Goal: Transaction & Acquisition: Purchase product/service

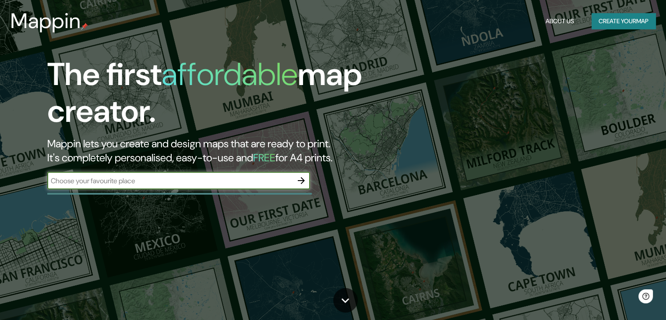
click at [187, 177] on input "text" at bounding box center [169, 181] width 245 height 10
click at [178, 177] on input "text" at bounding box center [169, 181] width 245 height 10
click at [300, 179] on icon "button" at bounding box center [301, 180] width 11 height 11
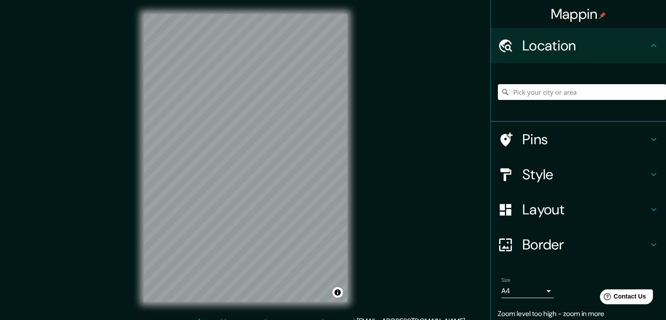
click at [376, 184] on div "Mappin Location Pins Style Layout Border Choose a border. Hint : you can make l…" at bounding box center [333, 165] width 666 height 330
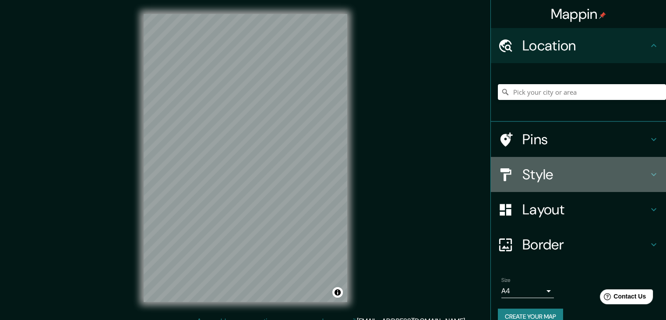
click at [578, 176] on h4 "Style" at bounding box center [586, 175] width 126 height 18
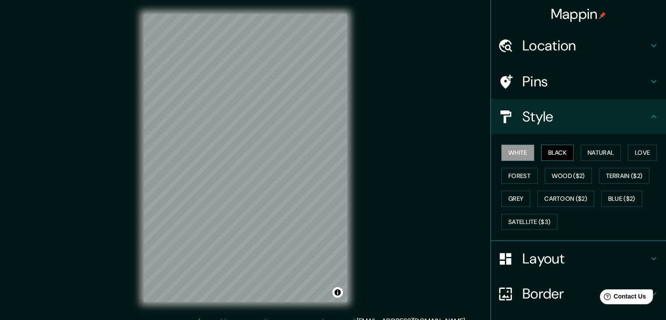
click at [561, 151] on button "Black" at bounding box center [557, 153] width 33 height 16
click at [592, 149] on button "Natural" at bounding box center [601, 153] width 40 height 16
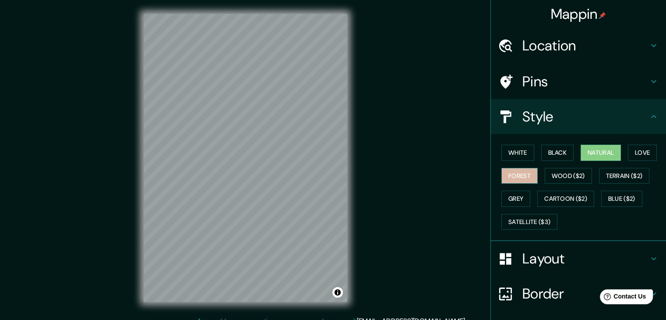
click at [524, 175] on button "Forest" at bounding box center [520, 176] width 36 height 16
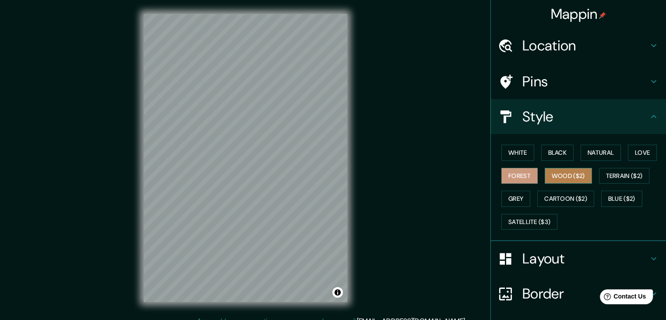
click at [545, 175] on button "Wood ($2)" at bounding box center [568, 176] width 47 height 16
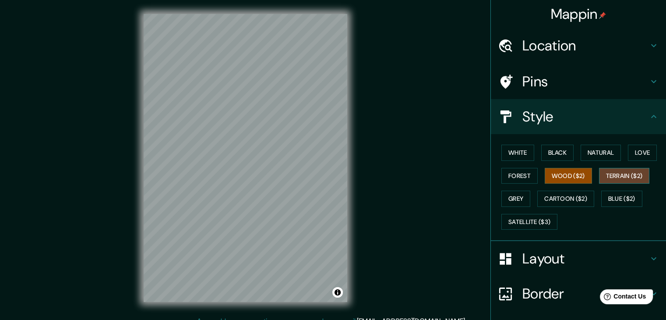
click at [601, 174] on button "Terrain ($2)" at bounding box center [624, 176] width 51 height 16
click at [512, 199] on button "Grey" at bounding box center [516, 199] width 29 height 16
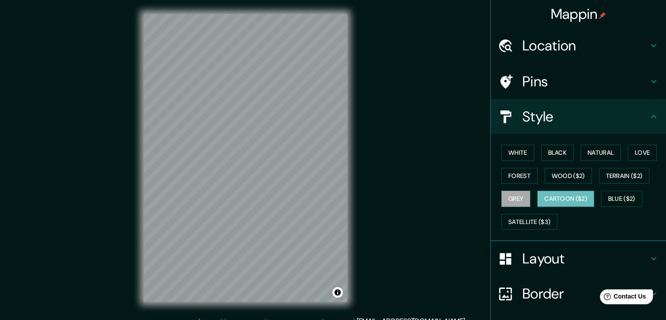
click at [544, 199] on button "Cartoon ($2)" at bounding box center [566, 199] width 57 height 16
click at [615, 198] on button "Blue ($2)" at bounding box center [622, 199] width 41 height 16
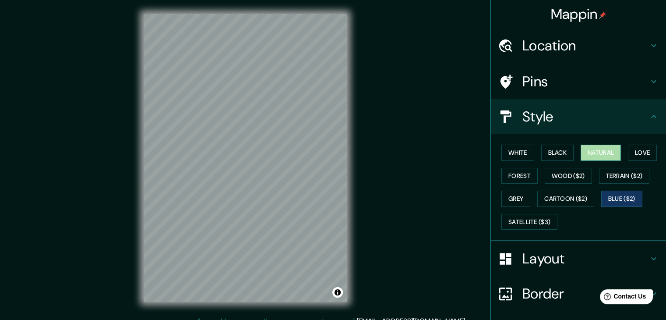
click at [598, 158] on button "Natural" at bounding box center [601, 153] width 40 height 16
click at [633, 154] on button "Love" at bounding box center [642, 153] width 29 height 16
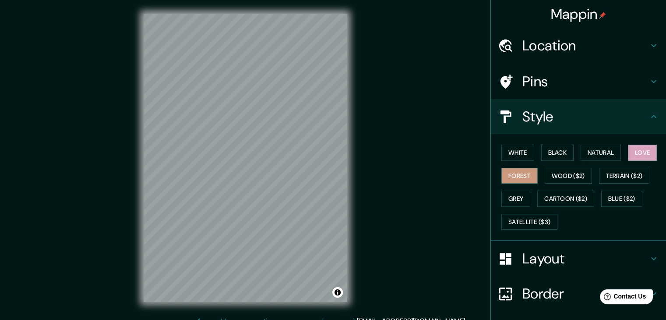
click at [514, 177] on button "Forest" at bounding box center [520, 176] width 36 height 16
click at [558, 255] on h4 "Layout" at bounding box center [586, 259] width 126 height 18
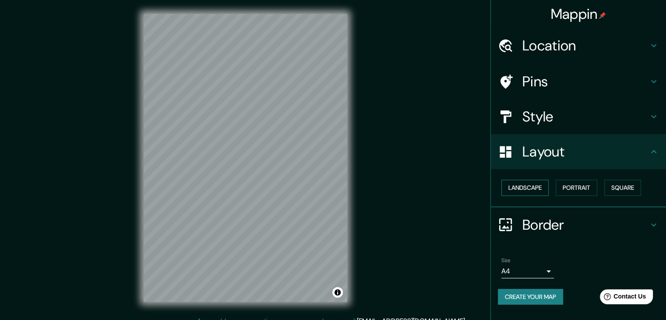
click at [520, 188] on button "Landscape" at bounding box center [525, 188] width 47 height 16
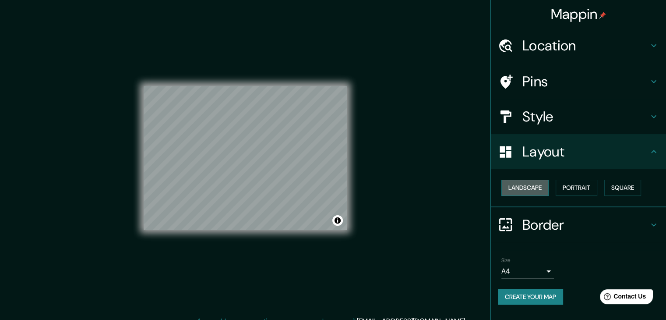
click at [520, 186] on button "Landscape" at bounding box center [525, 188] width 47 height 16
click at [546, 191] on button "Landscape" at bounding box center [525, 188] width 47 height 16
click at [592, 186] on button "Portrait" at bounding box center [577, 188] width 42 height 16
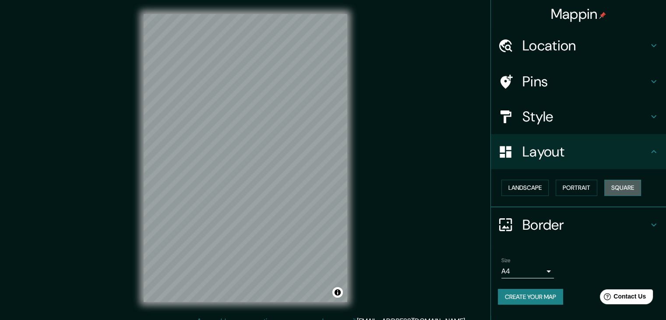
click at [623, 186] on button "Square" at bounding box center [623, 188] width 37 height 16
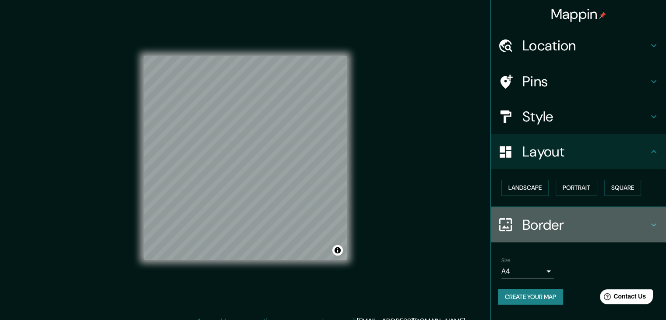
click at [610, 230] on h4 "Border" at bounding box center [586, 225] width 126 height 18
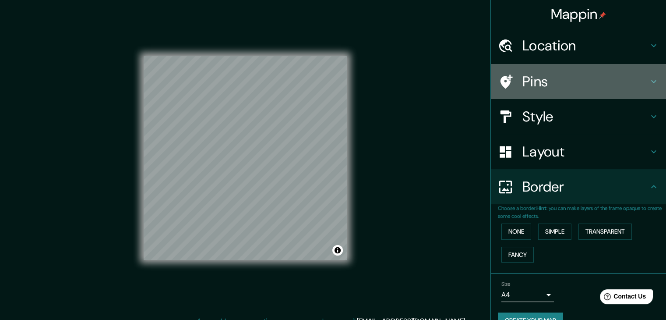
click at [555, 83] on h4 "Pins" at bounding box center [586, 82] width 126 height 18
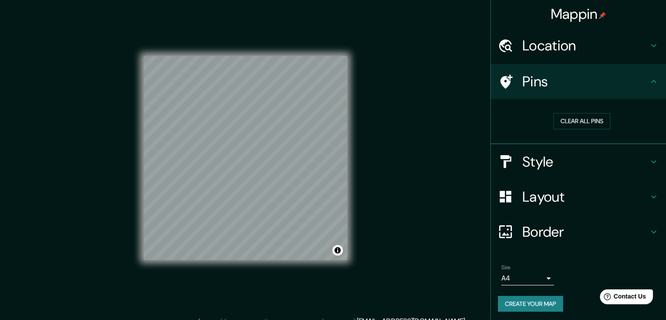
click at [554, 82] on h4 "Pins" at bounding box center [586, 82] width 126 height 18
click at [640, 85] on h4 "Pins" at bounding box center [586, 82] width 126 height 18
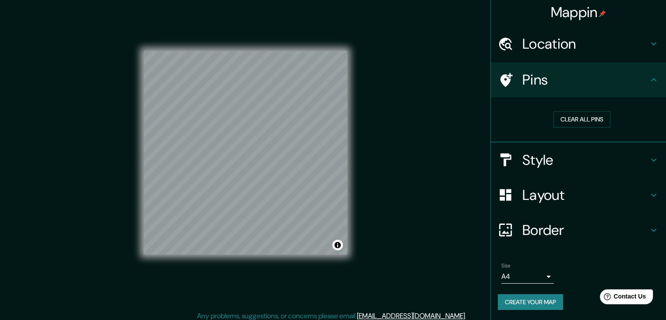
scroll to position [10, 0]
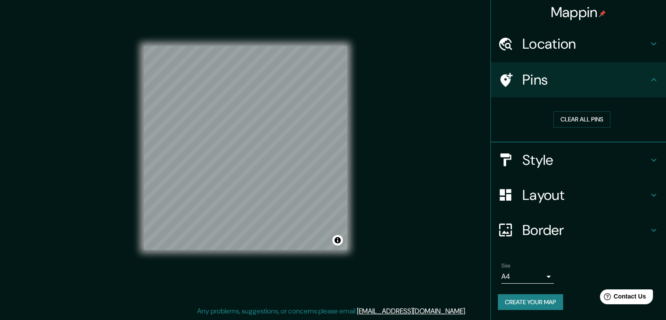
click at [584, 195] on h4 "Layout" at bounding box center [586, 195] width 126 height 18
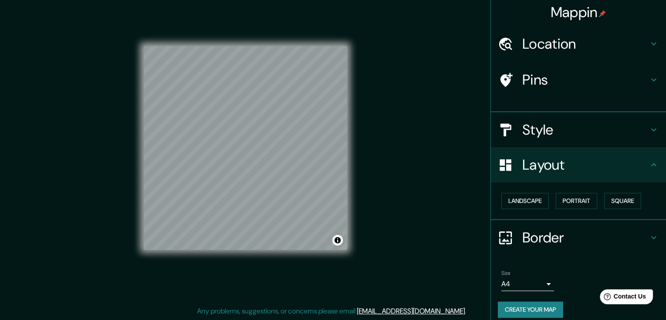
scroll to position [0, 0]
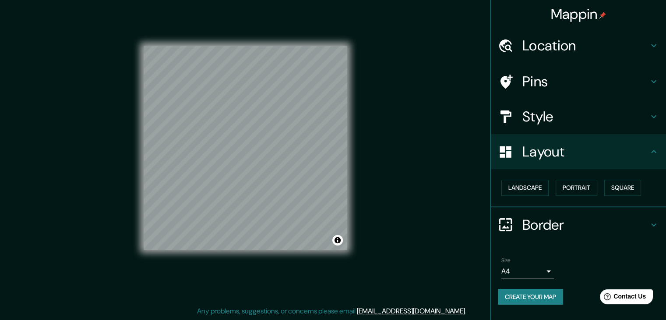
click at [610, 223] on h4 "Border" at bounding box center [586, 225] width 126 height 18
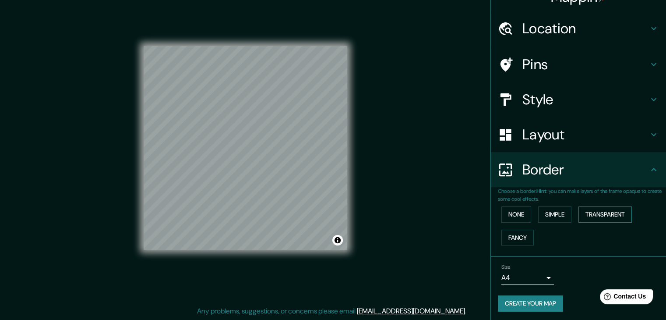
scroll to position [18, 0]
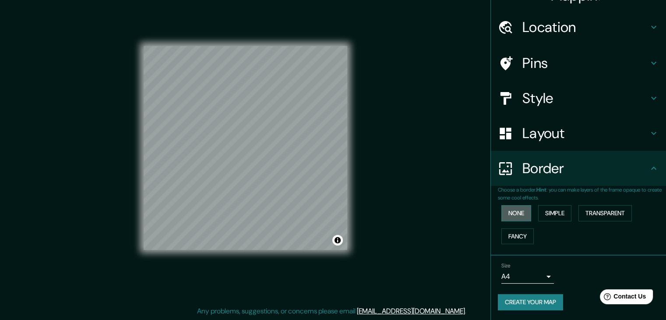
click at [517, 214] on button "None" at bounding box center [517, 213] width 30 height 16
click at [538, 212] on button "Simple" at bounding box center [554, 213] width 33 height 16
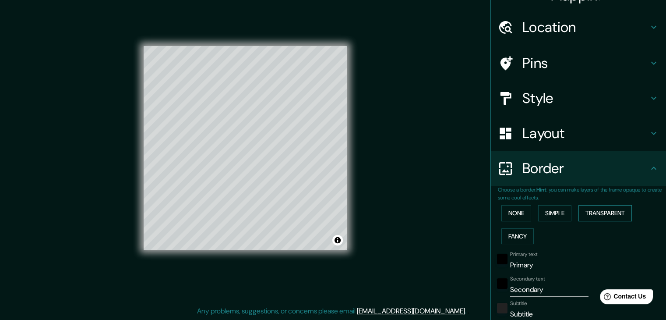
click at [595, 213] on button "Transparent" at bounding box center [605, 213] width 53 height 16
click at [516, 237] on button "Fancy" at bounding box center [518, 236] width 32 height 16
click at [513, 215] on button "None" at bounding box center [517, 213] width 30 height 16
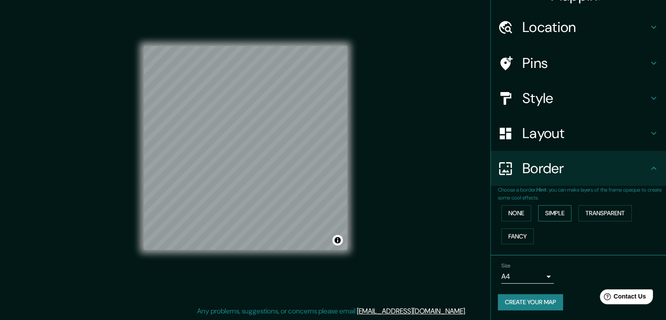
click at [538, 216] on button "Simple" at bounding box center [554, 213] width 33 height 16
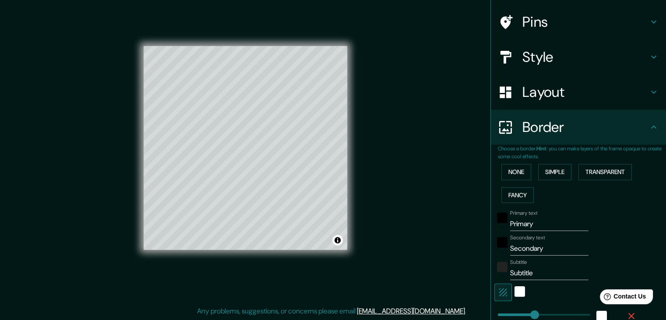
scroll to position [62, 0]
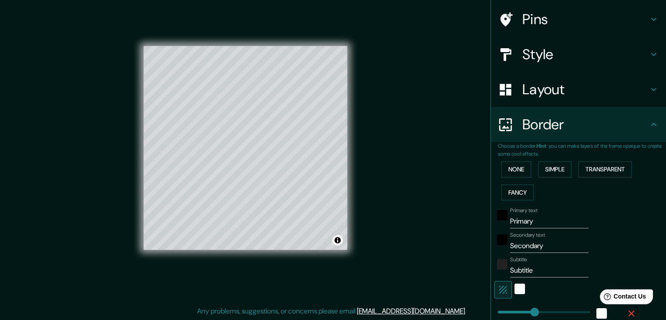
click at [532, 220] on input "Primary" at bounding box center [549, 221] width 78 height 14
type input "E"
type input "37"
type input "ES"
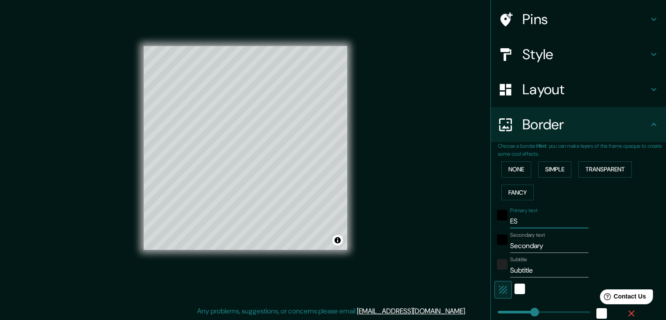
type input "37"
type input "ESPA"
type input "37"
type input "ESPAC"
type input "37"
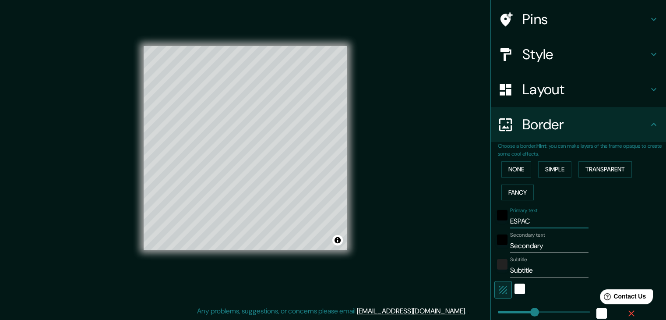
type input "ESPACI"
type input "37"
type input "ESPACIO"
type input "37"
type input "ESPACIO"
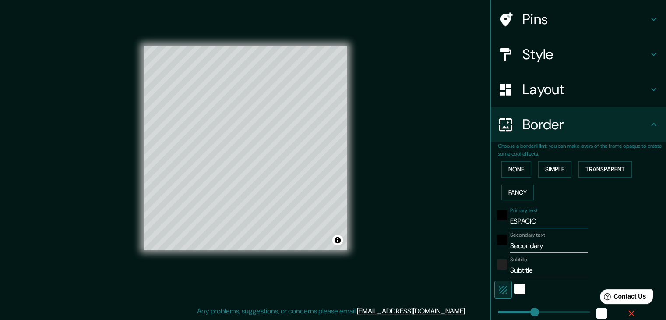
click at [544, 242] on input "Secondary" at bounding box center [549, 246] width 78 height 14
drag, startPoint x: 545, startPoint y: 242, endPoint x: 496, endPoint y: 255, distance: 50.0
click at [498, 255] on div "Primary text ESPACIO Secondary text Secondary Subtitle Subtitle Add frame layer" at bounding box center [568, 284] width 140 height 160
type input "R"
type input "37"
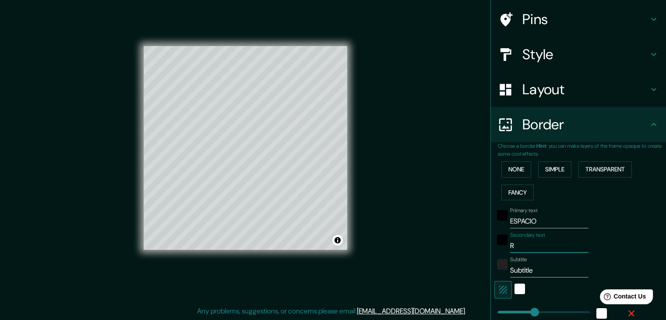
type input "RE"
type input "37"
type input "REL"
type input "37"
type input "[MEDICAL_DATA]"
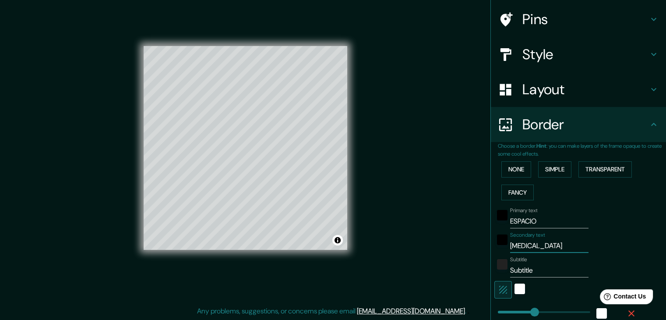
type input "37"
type input "RELAJA"
type input "37"
type input "RELAJAC"
type input "37"
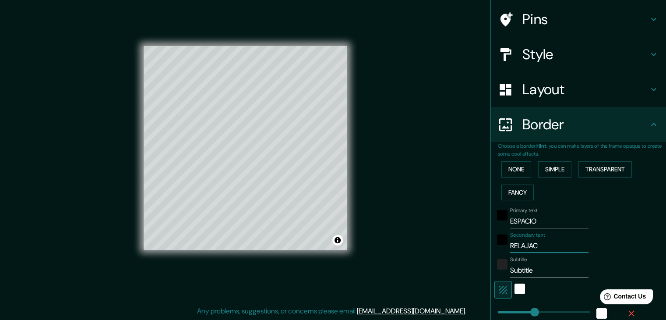
type input "RELAJACI"
type input "37"
type input "RELAJACIO"
type input "37"
type input "RELAJACION"
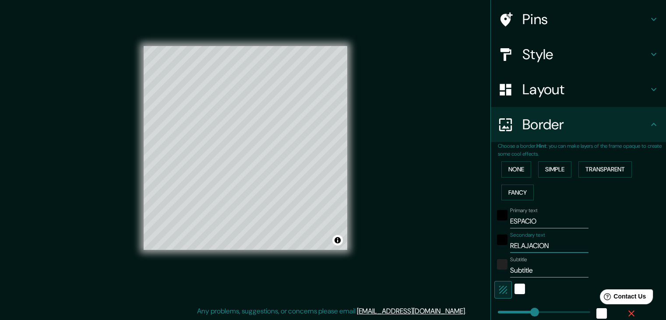
type input "37"
type input "RELAJACION"
type input "37"
type input "RELAJACION Y"
type input "37"
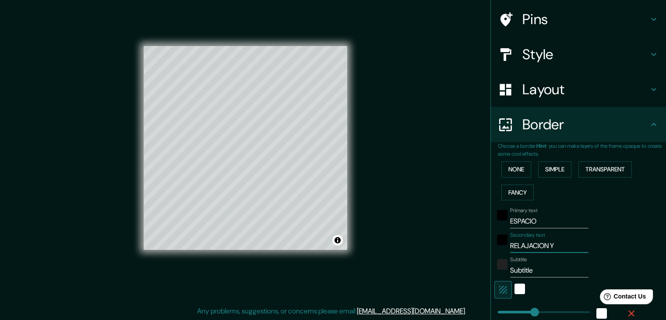
type input "RELAJACION Y"
type input "37"
type input "RELAJACION Y D"
type input "37"
type input "RELAJACION Y DE"
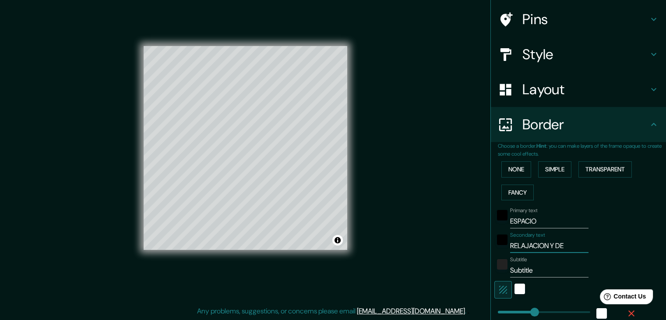
type input "37"
type input "RELAJACION Y DES"
type input "37"
type input "RELAJACION Y DESC"
type input "37"
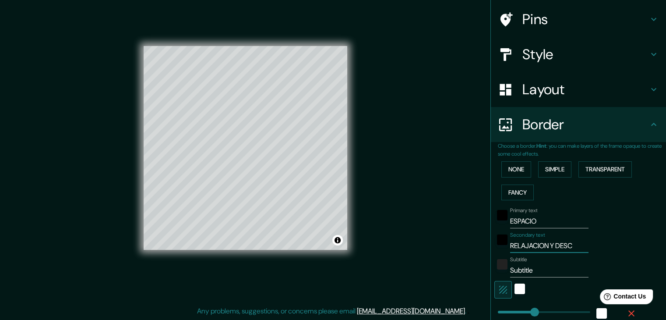
type input "RELAJACION Y DESCA"
type input "37"
type input "RELAJACION Y DESCAN"
type input "37"
type input "RELAJACION Y DESCANS"
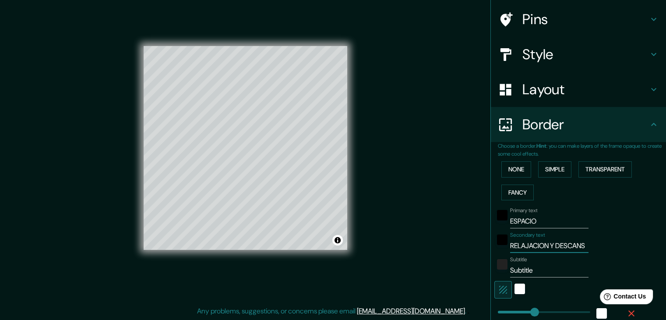
type input "37"
type input "RELAJACION Y DESCANSO"
type input "37"
type input "RELAJACION Y DESCANSO"
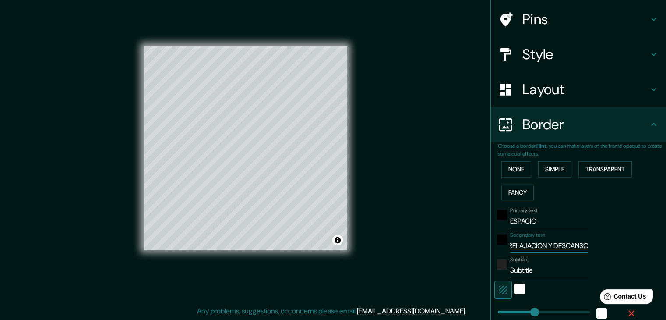
click at [536, 270] on input "Subtitle" at bounding box center [549, 270] width 78 height 14
drag, startPoint x: 535, startPoint y: 270, endPoint x: 505, endPoint y: 271, distance: 30.7
click at [510, 271] on input "Subtitle" at bounding box center [549, 270] width 78 height 14
type input "T"
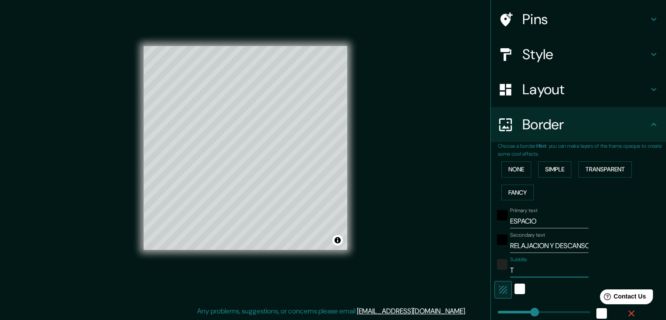
type input "37"
type input "TE"
type input "37"
type input "TEO"
type input "37"
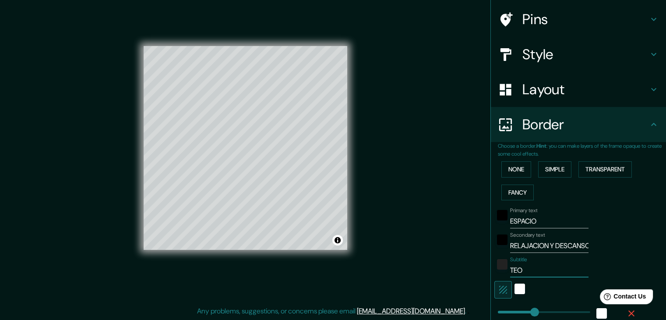
type input "TEOR"
type input "37"
type input "TEORI"
type input "37"
type input "TEORIA"
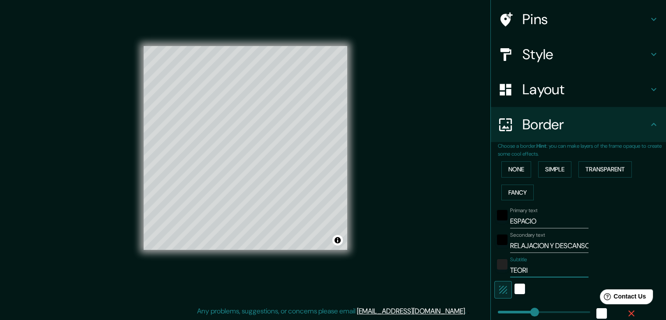
type input "37"
type input "TEORIA D"
type input "37"
type input "TEORIA DE"
type input "37"
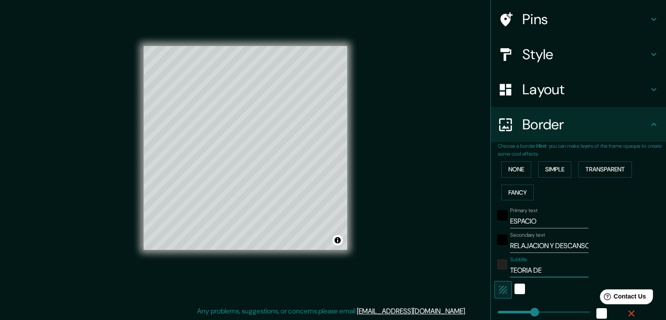
type input "TEORIA DEL"
type input "37"
type input "TEORIA DEL"
type input "37"
type input "TEORIA DEL P"
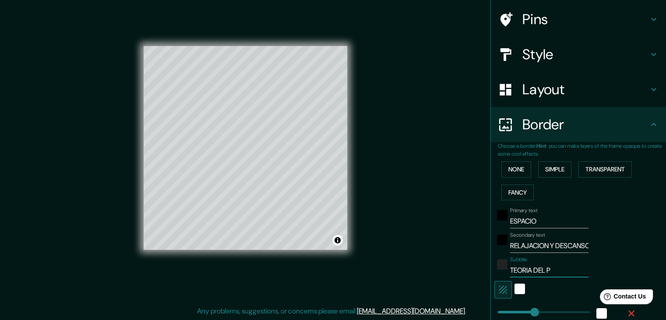
type input "37"
type input "TEORIA DEL PR"
type input "37"
type input "TEORIA DEL PRO"
type input "37"
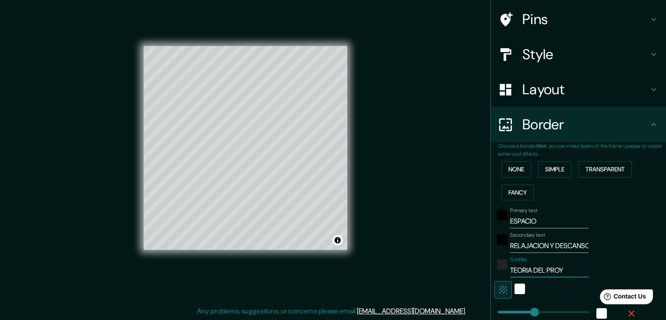
type input "TEORIA DEL PROYE"
type input "37"
type input "TEORIA DEL PROYEC"
type input "37"
type input "TEORIA DEL PROYECT"
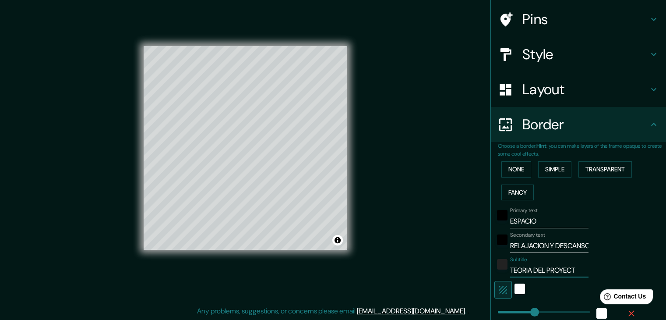
type input "37"
type input "TEORIA DEL PROYECTO"
type input "37"
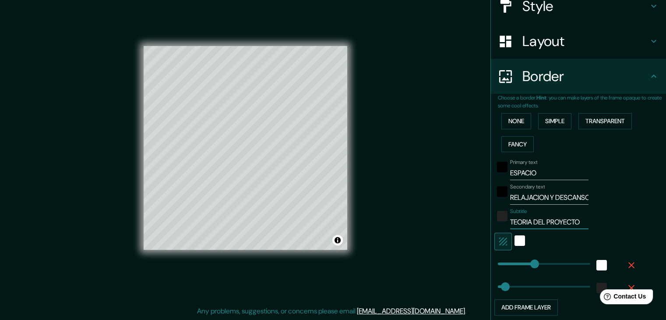
scroll to position [150, 0]
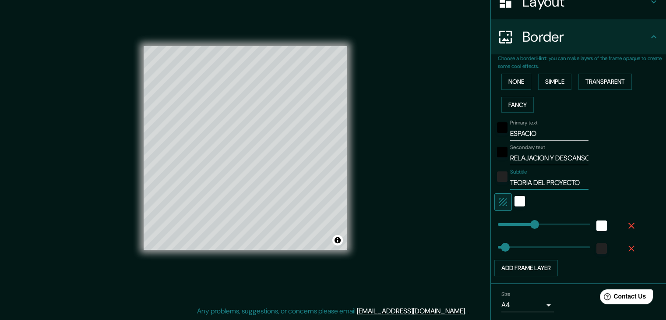
type input "TEORIA DEL PROYECTO"
drag, startPoint x: 579, startPoint y: 183, endPoint x: 507, endPoint y: 185, distance: 71.4
click at [505, 186] on div "Subtitle TEORIA DEL PROYECTO" at bounding box center [567, 179] width 144 height 21
drag, startPoint x: 577, startPoint y: 182, endPoint x: 503, endPoint y: 184, distance: 74.5
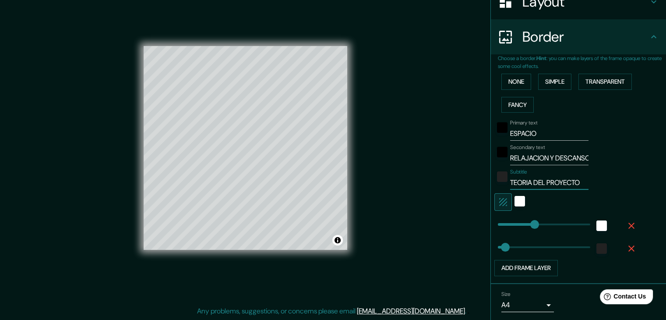
click at [503, 184] on div "Subtitle TEORIA DEL PROYECTO" at bounding box center [567, 179] width 144 height 21
type input "37"
click at [515, 200] on div "white" at bounding box center [520, 201] width 11 height 11
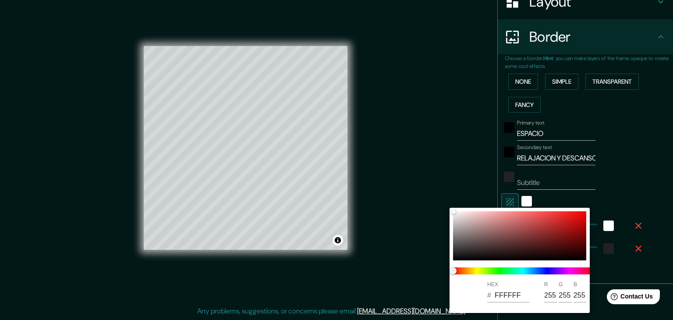
click at [521, 197] on div at bounding box center [336, 160] width 673 height 320
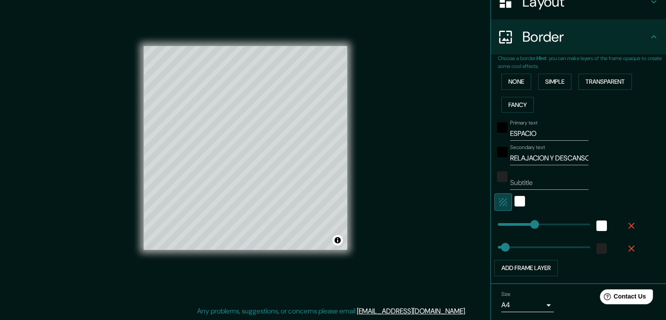
click at [498, 202] on icon "button" at bounding box center [503, 202] width 11 height 11
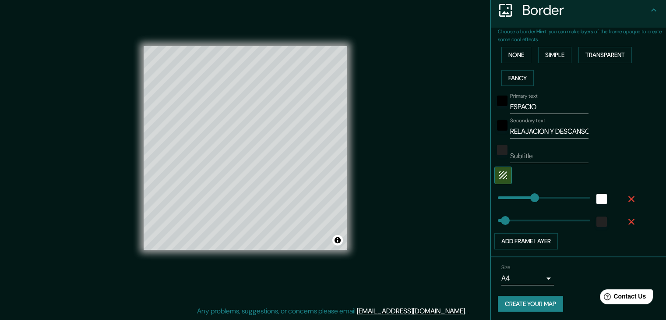
scroll to position [177, 0]
type input "80"
drag, startPoint x: 497, startPoint y: 218, endPoint x: 507, endPoint y: 222, distance: 10.8
type input "30"
drag, startPoint x: 503, startPoint y: 221, endPoint x: 497, endPoint y: 223, distance: 6.3
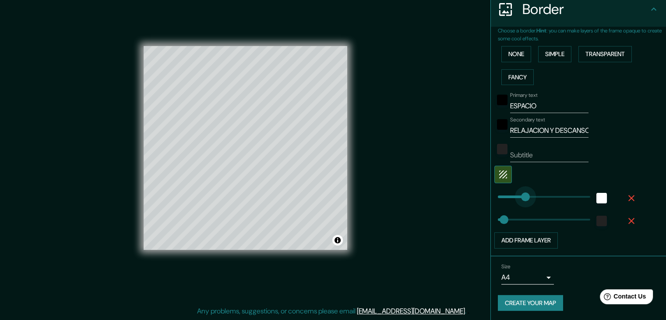
type input "122"
drag, startPoint x: 526, startPoint y: 196, endPoint x: 515, endPoint y: 199, distance: 10.8
type input "80"
drag, startPoint x: 513, startPoint y: 198, endPoint x: 507, endPoint y: 198, distance: 5.3
click at [533, 302] on button "Create your map" at bounding box center [530, 303] width 65 height 16
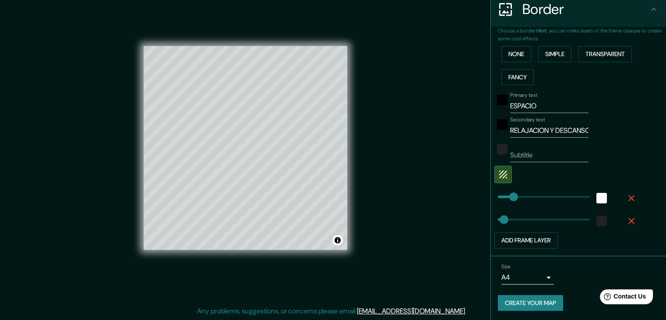
click at [532, 298] on button "Create your map" at bounding box center [530, 303] width 65 height 16
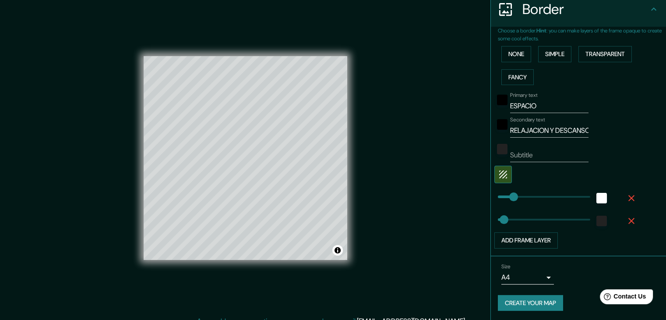
scroll to position [0, 0]
